Goal: Book appointment/travel/reservation

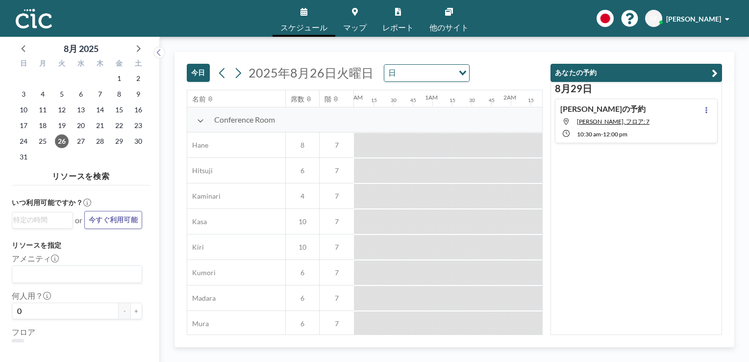
scroll to position [0, 883]
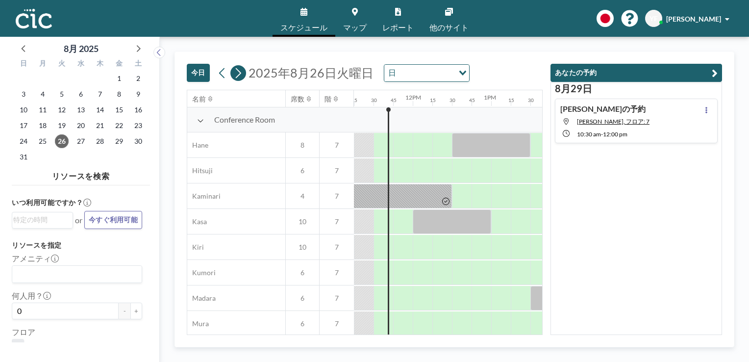
click at [239, 74] on icon at bounding box center [238, 73] width 5 height 10
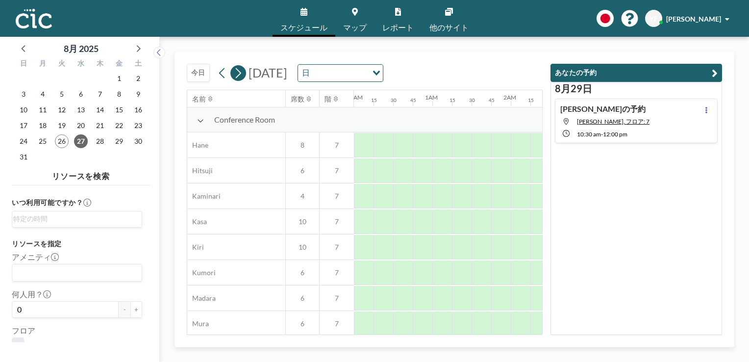
scroll to position [0, 647]
click at [239, 74] on icon at bounding box center [238, 73] width 5 height 10
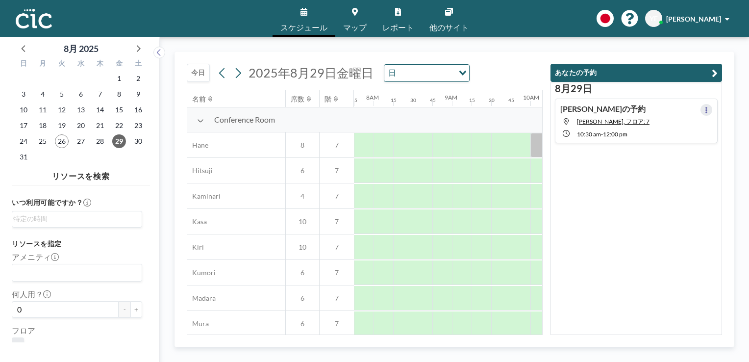
click at [702, 113] on button at bounding box center [707, 110] width 12 height 12
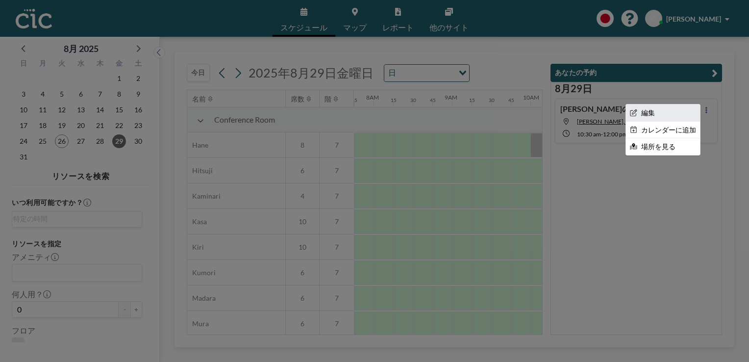
click at [652, 117] on li "編集" at bounding box center [663, 112] width 74 height 17
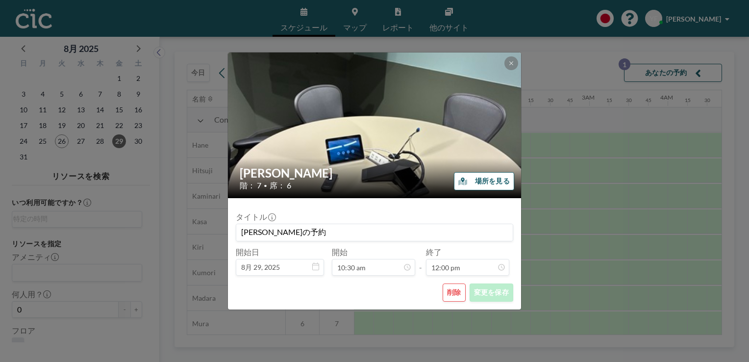
scroll to position [0, 804]
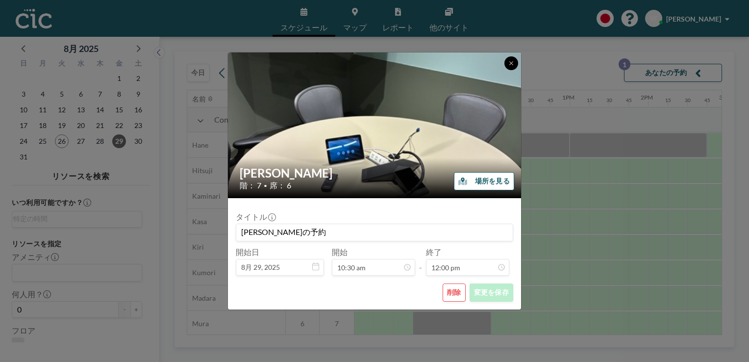
click at [513, 63] on icon at bounding box center [511, 63] width 6 height 6
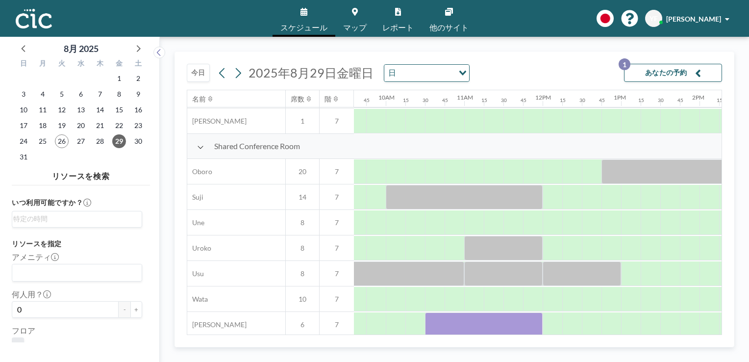
scroll to position [686, 806]
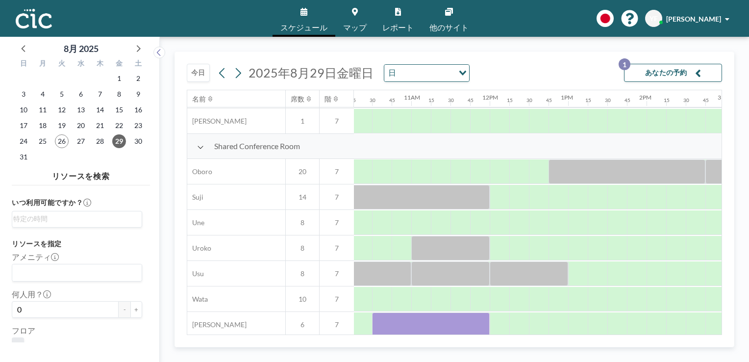
click at [653, 71] on button "あなたの予約 1" at bounding box center [673, 73] width 98 height 18
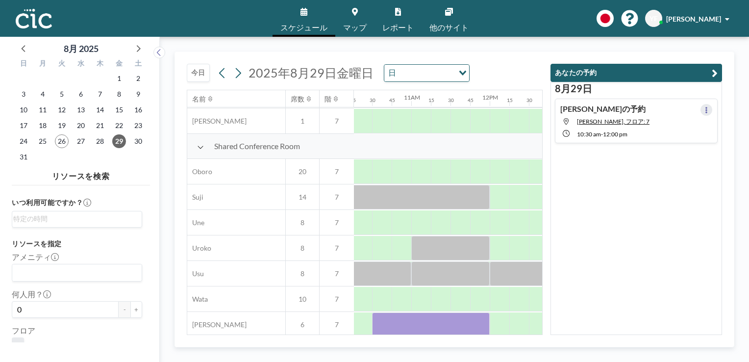
click at [706, 111] on icon at bounding box center [707, 110] width 2 height 6
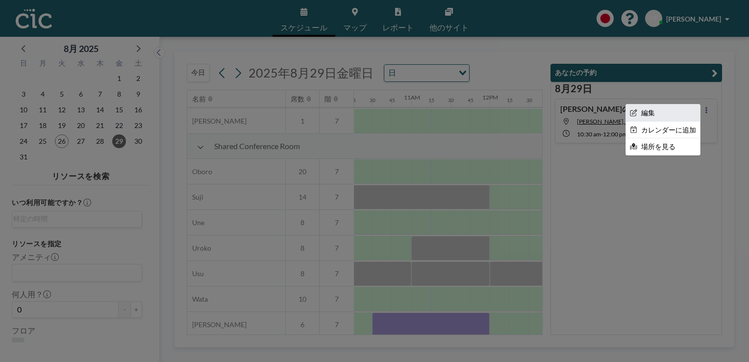
click at [647, 114] on li "編集" at bounding box center [663, 112] width 74 height 17
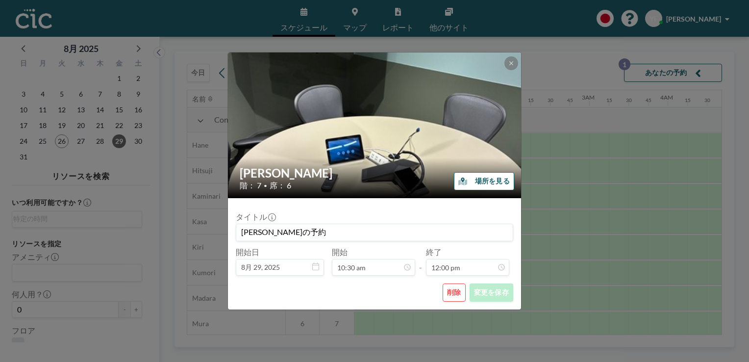
scroll to position [0, 804]
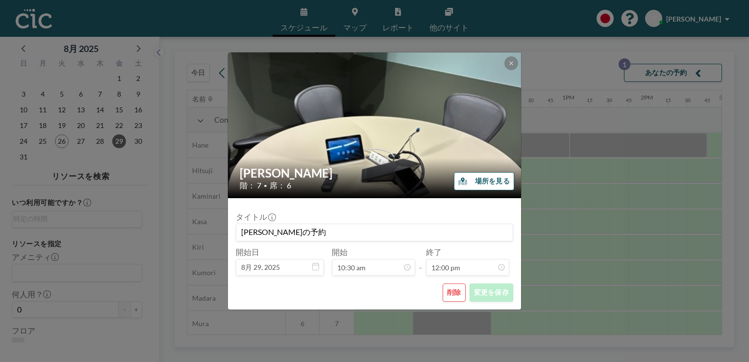
click at [458, 295] on button "削除" at bounding box center [454, 292] width 23 height 18
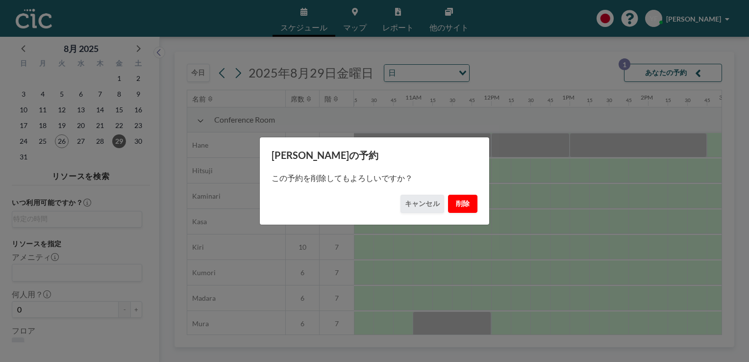
click at [456, 211] on button "削除" at bounding box center [462, 204] width 29 height 18
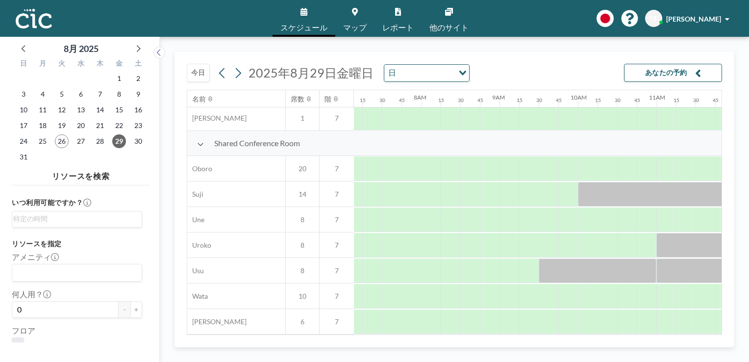
scroll to position [694, 565]
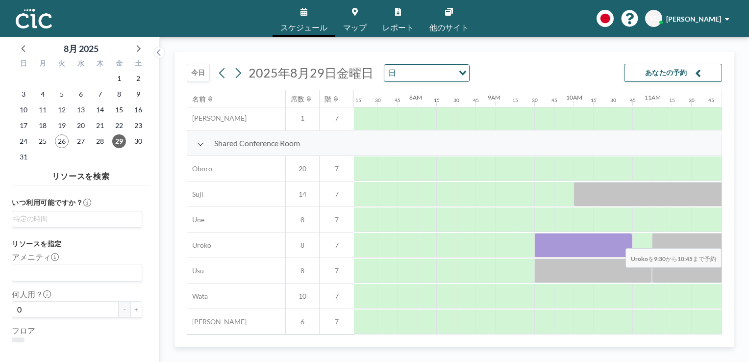
drag, startPoint x: 539, startPoint y: 240, endPoint x: 622, endPoint y: 241, distance: 82.4
click at [622, 241] on div at bounding box center [583, 245] width 98 height 25
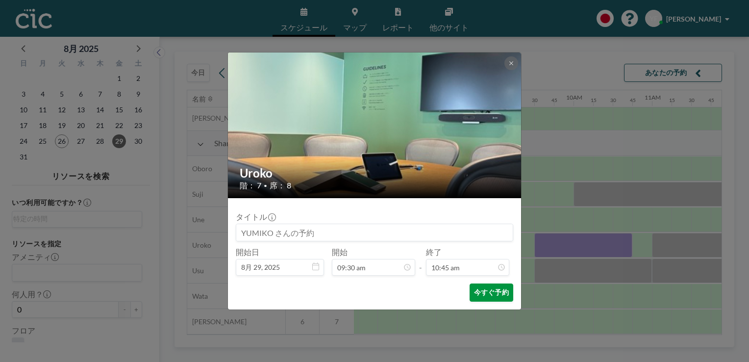
click at [492, 293] on button "今すぐ予約" at bounding box center [492, 292] width 44 height 18
